Goal: Task Accomplishment & Management: Use online tool/utility

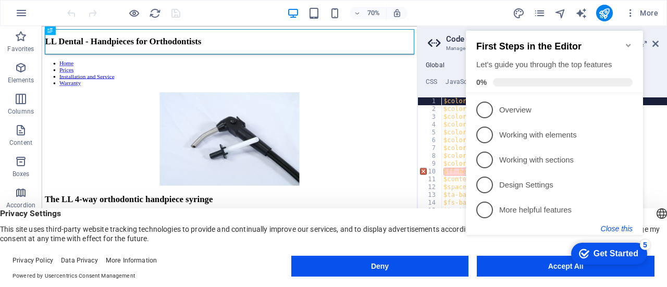
click at [618, 227] on button "Close this" at bounding box center [617, 229] width 32 height 8
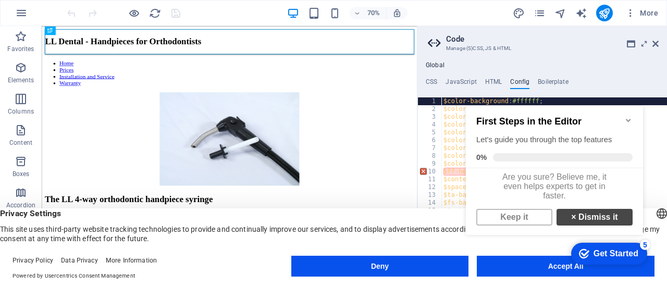
click at [592, 220] on link "× Dismiss it" at bounding box center [595, 217] width 76 height 17
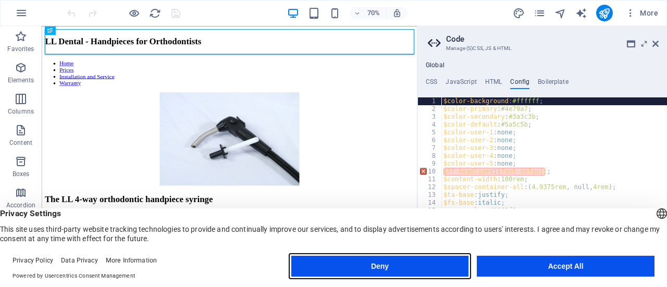
drag, startPoint x: 361, startPoint y: 261, endPoint x: 457, endPoint y: 335, distance: 121.4
click at [361, 261] on button "Deny" at bounding box center [380, 266] width 178 height 21
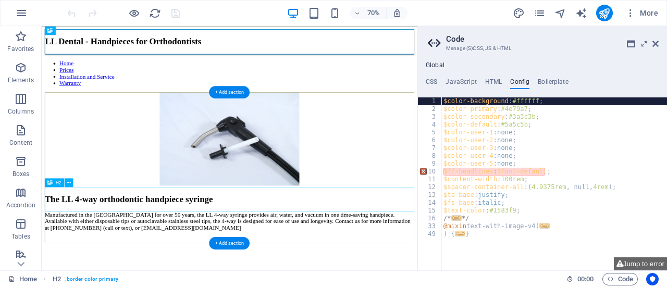
click at [278, 274] on div "The LL 4-way orthodontic handpiece syringe" at bounding box center [310, 273] width 528 height 14
click at [287, 271] on div "The LL 4-way orthodontic handpiece syringe" at bounding box center [310, 273] width 528 height 14
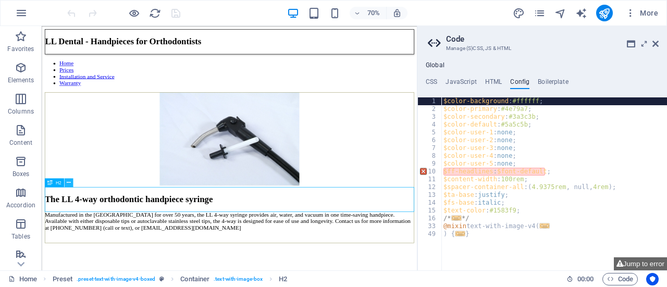
click at [68, 182] on icon at bounding box center [69, 183] width 4 height 8
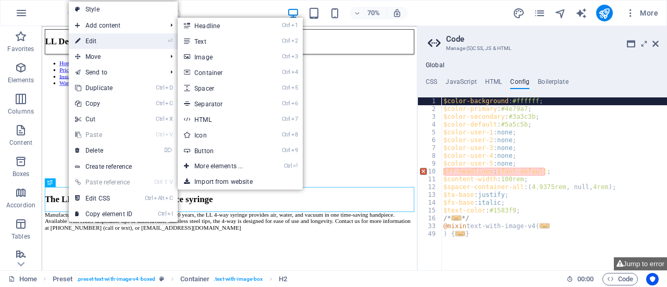
click at [105, 40] on link "⏎ Edit" at bounding box center [104, 41] width 70 height 16
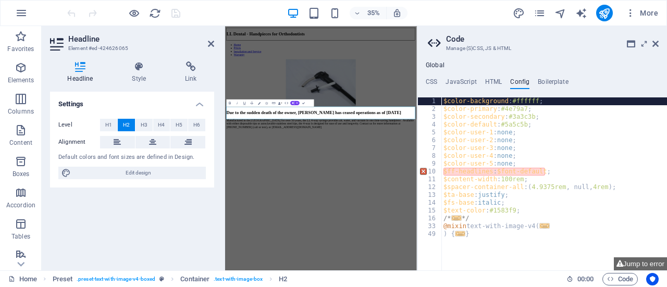
click at [89, 229] on div "Settings Level H1 H2 H3 H4 H5 H6 Alignment Default colors and font sizes are de…" at bounding box center [132, 177] width 164 height 170
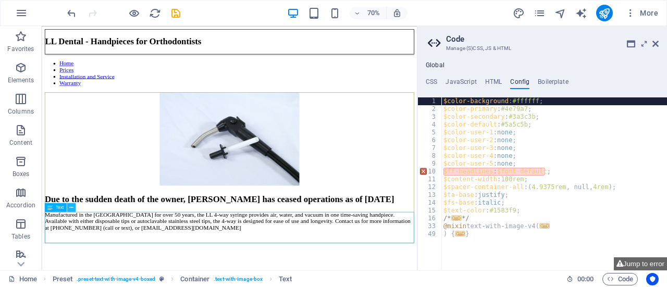
click at [69, 206] on icon at bounding box center [71, 208] width 4 height 8
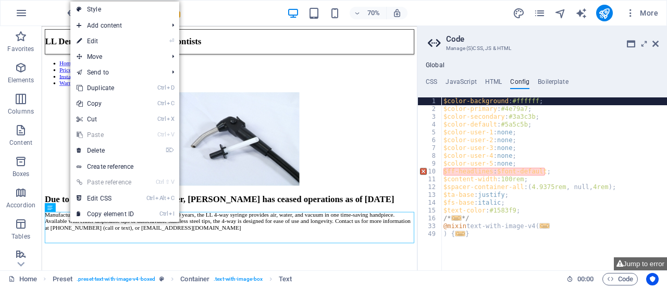
click at [107, 40] on link "⏎ Edit" at bounding box center [105, 41] width 70 height 16
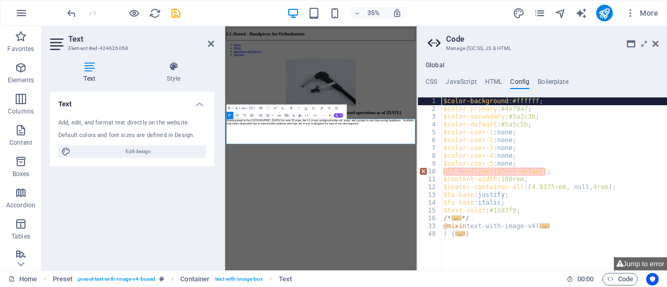
click at [126, 217] on div "Text Add, edit, and format text directly on the website. Default colors and fon…" at bounding box center [132, 177] width 164 height 170
click at [209, 43] on icon at bounding box center [211, 44] width 6 height 8
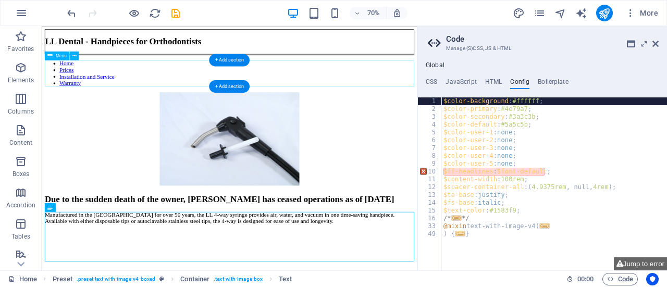
click at [73, 90] on nav "Home Prices Installation and Service Warranty" at bounding box center [310, 94] width 528 height 38
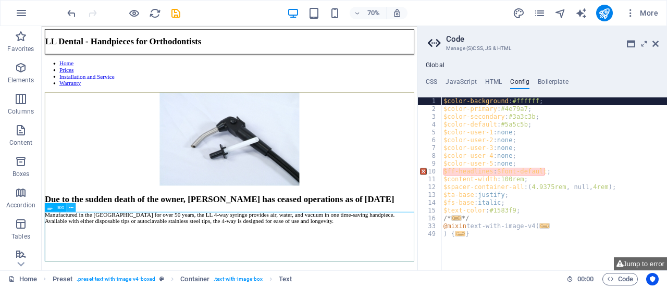
click at [70, 207] on icon at bounding box center [71, 208] width 4 height 8
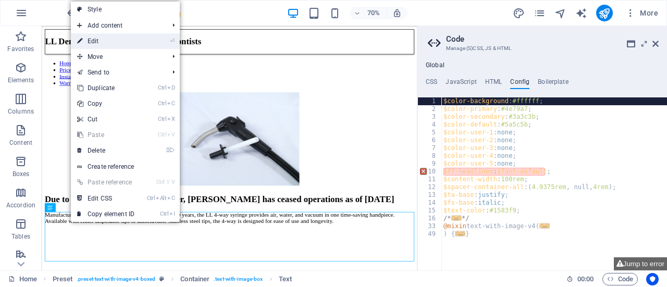
click at [116, 42] on link "⏎ Edit" at bounding box center [106, 41] width 70 height 16
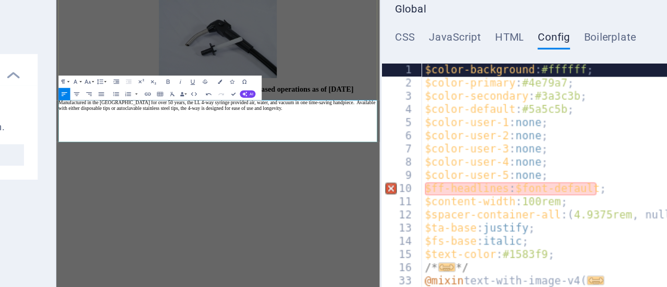
click at [231, 227] on p "Manufactured in the [GEOGRAPHIC_DATA] for over 50 years, the LL 4-way syringe p…" at bounding box center [329, 217] width 539 height 19
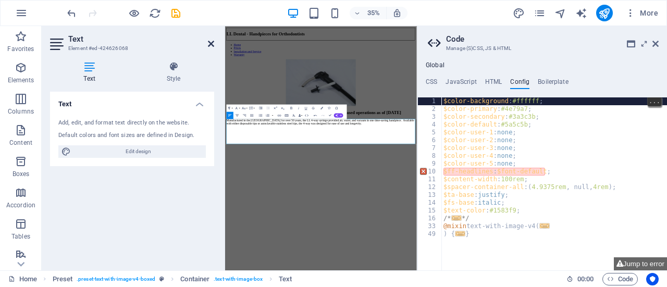
click at [211, 43] on icon at bounding box center [211, 44] width 6 height 8
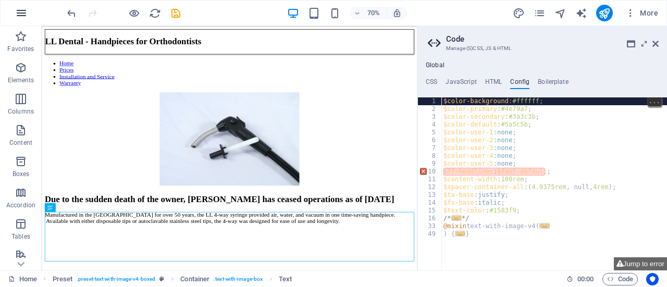
click at [18, 11] on icon "button" at bounding box center [21, 13] width 13 height 13
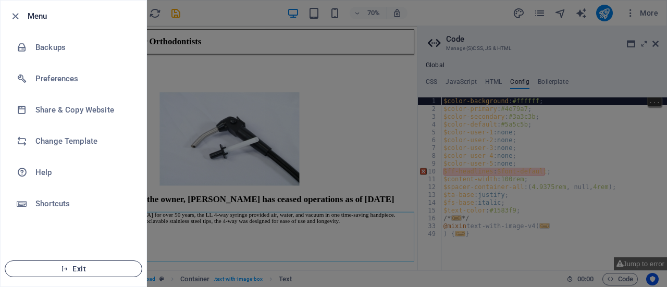
click at [79, 269] on span "Exit" at bounding box center [74, 269] width 120 height 8
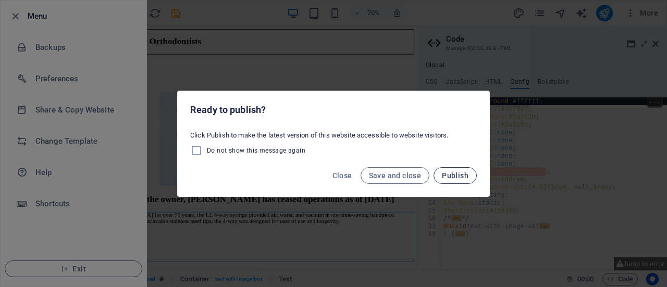
click at [462, 176] on span "Publish" at bounding box center [455, 175] width 27 height 8
